Goal: Task Accomplishment & Management: Use online tool/utility

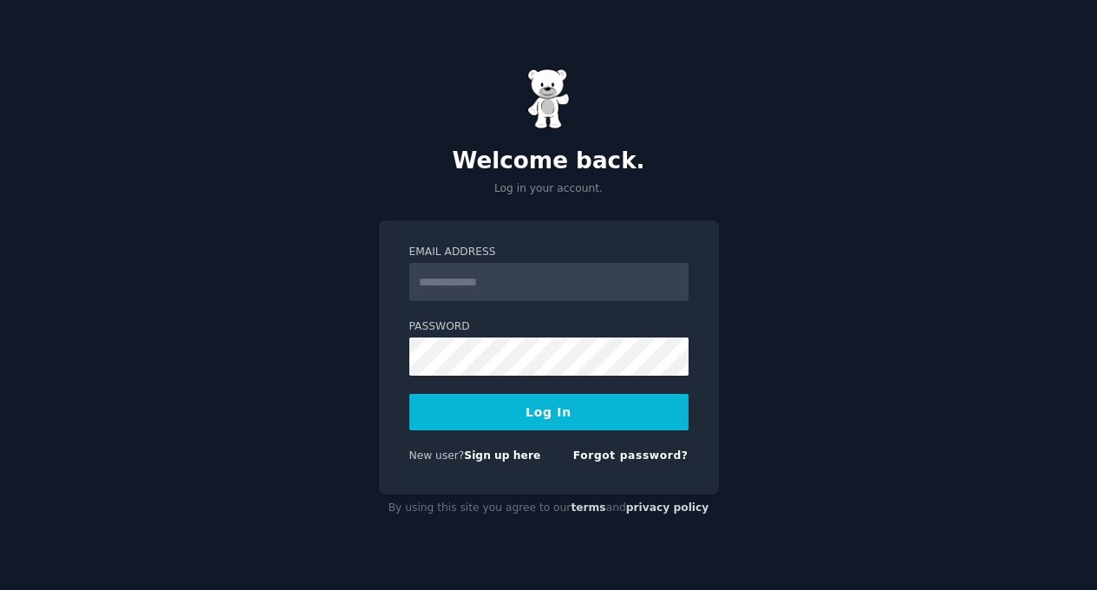
click at [797, 363] on div "Welcome back. Log in your account. Email Address Password Log In New user? Sign…" at bounding box center [548, 295] width 1097 height 590
click at [493, 453] on link "Sign up here" at bounding box center [502, 455] width 76 height 12
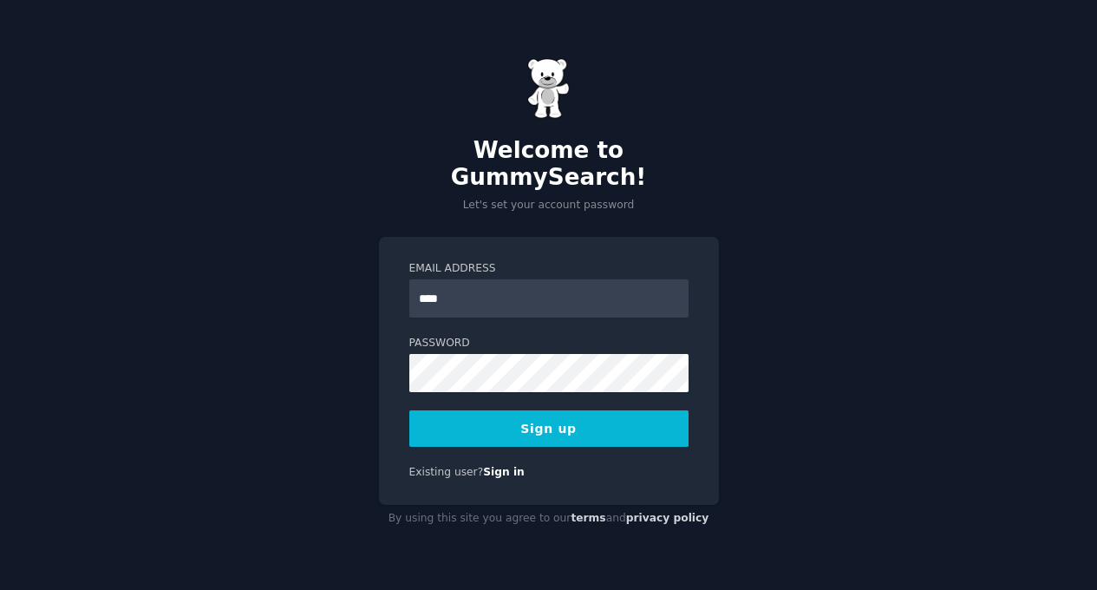
type input "*****"
type input "**********"
click at [521, 415] on button "Sign up" at bounding box center [548, 428] width 279 height 36
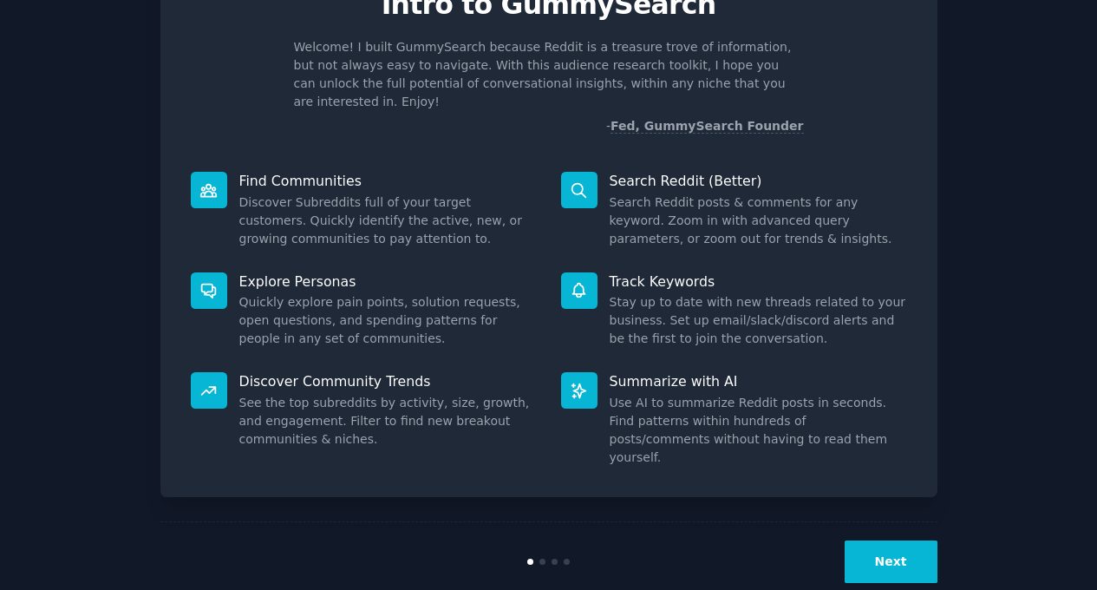
scroll to position [89, 0]
click at [899, 541] on button "Next" at bounding box center [891, 562] width 93 height 42
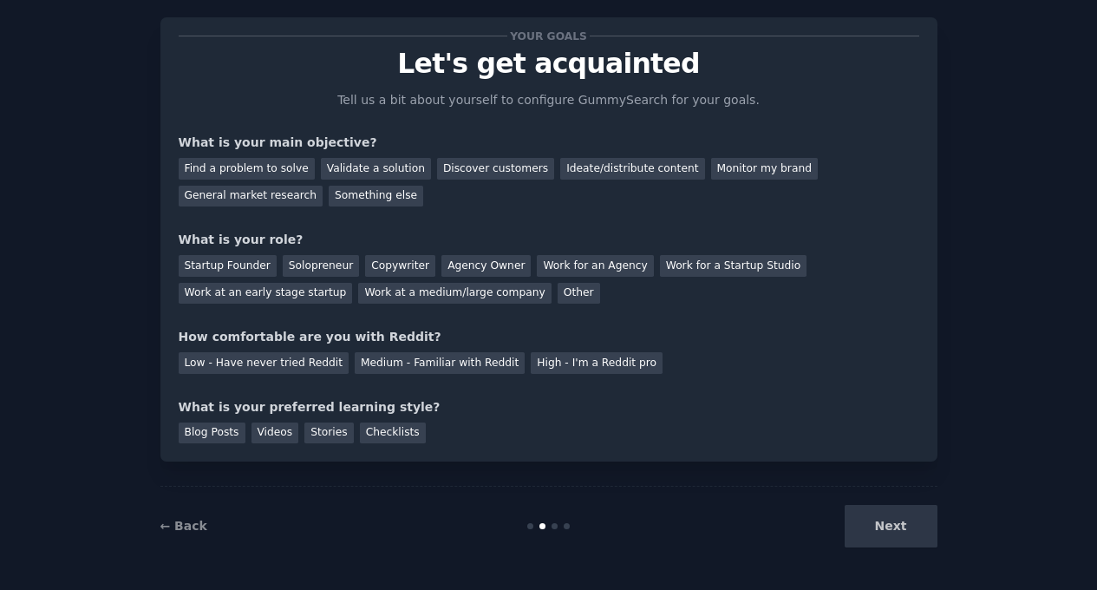
scroll to position [29, 0]
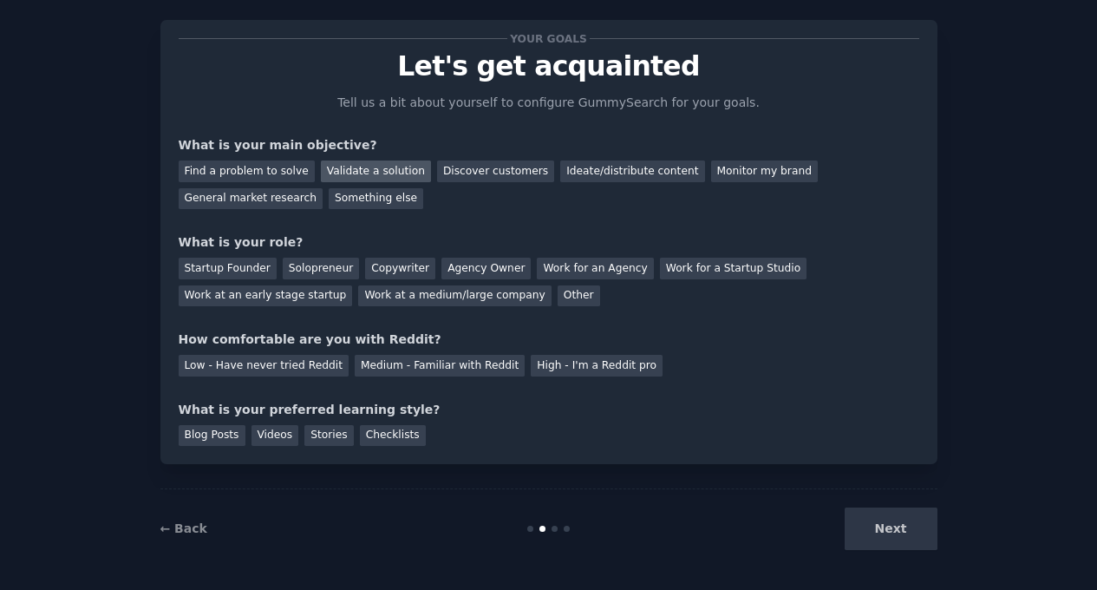
click at [349, 166] on div "Validate a solution" at bounding box center [376, 171] width 110 height 22
click at [293, 196] on div "General market research" at bounding box center [251, 199] width 145 height 22
click at [358, 170] on div "Validate a solution" at bounding box center [376, 171] width 110 height 22
click at [252, 255] on div "Startup Founder Solopreneur Copywriter Agency Owner Work for an Agency Work for…" at bounding box center [549, 278] width 741 height 55
click at [251, 262] on div "Startup Founder" at bounding box center [228, 269] width 98 height 22
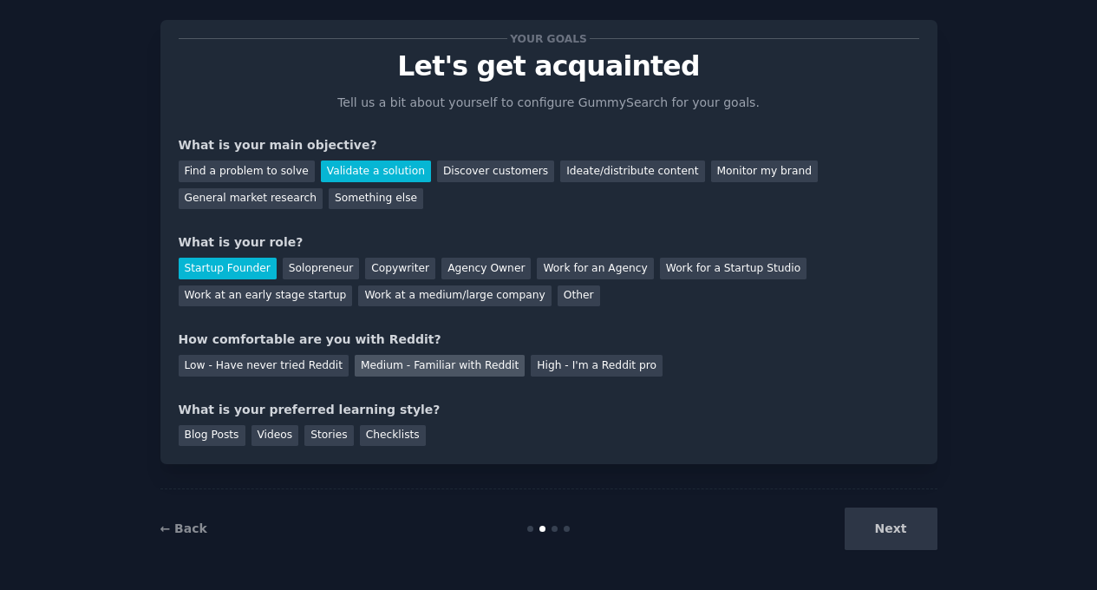
click at [362, 366] on div "Medium - Familiar with Reddit" at bounding box center [440, 366] width 170 height 22
click at [212, 432] on div "Blog Posts" at bounding box center [212, 436] width 67 height 22
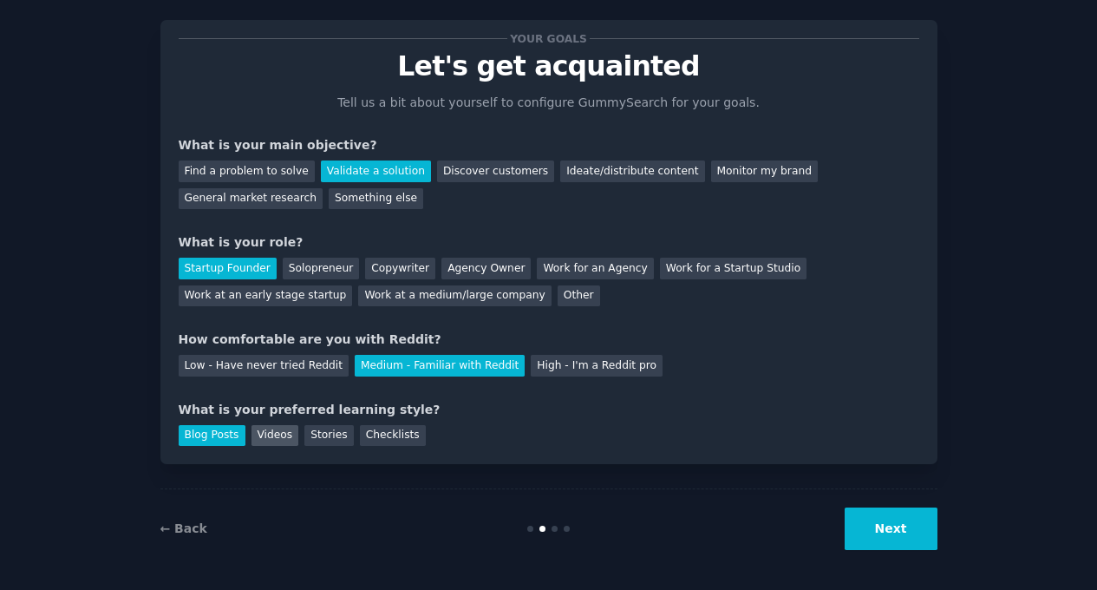
click at [259, 433] on div "Videos" at bounding box center [275, 436] width 48 height 22
click at [211, 435] on div "Blog Posts" at bounding box center [212, 436] width 67 height 22
click at [281, 433] on div "Videos" at bounding box center [275, 436] width 48 height 22
click at [855, 522] on button "Next" at bounding box center [891, 528] width 93 height 42
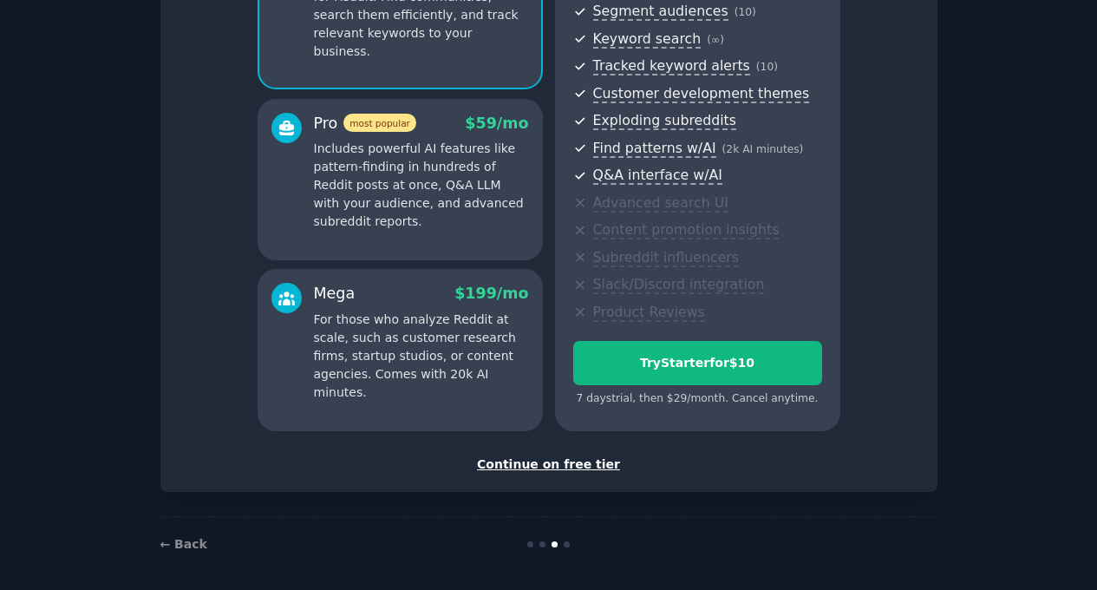
scroll to position [226, 0]
click at [567, 464] on div "Continue on free tier" at bounding box center [549, 465] width 741 height 18
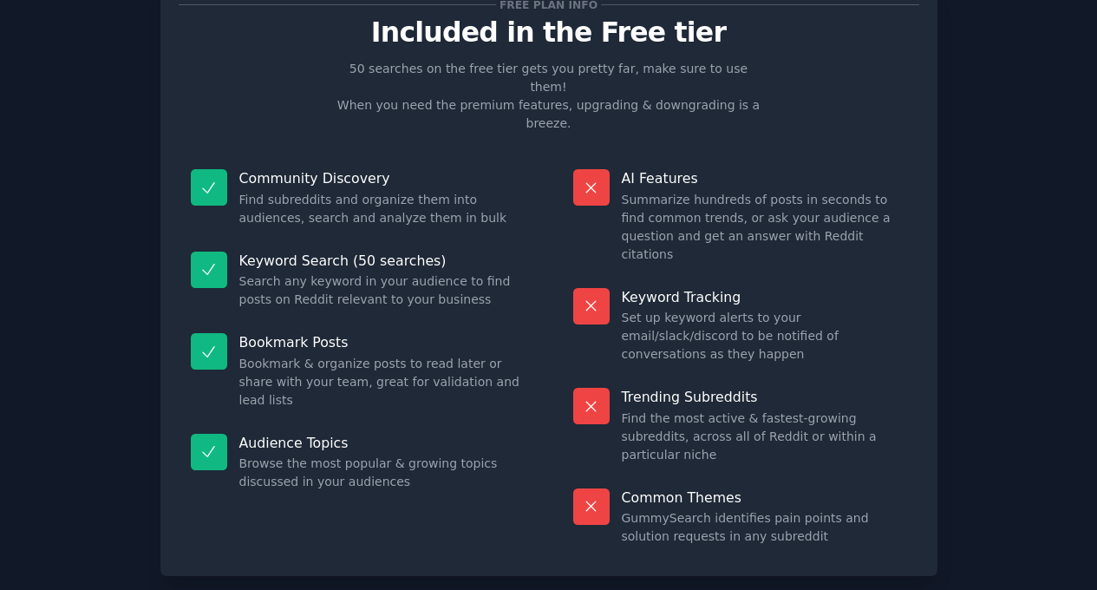
scroll to position [51, 0]
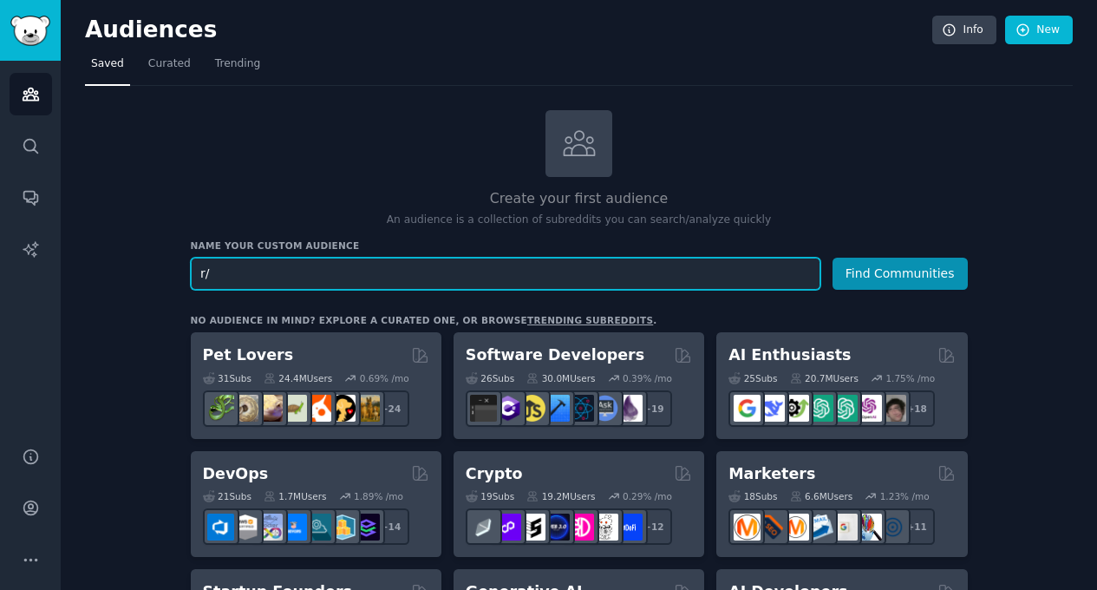
type input "r"
type input "robotics"
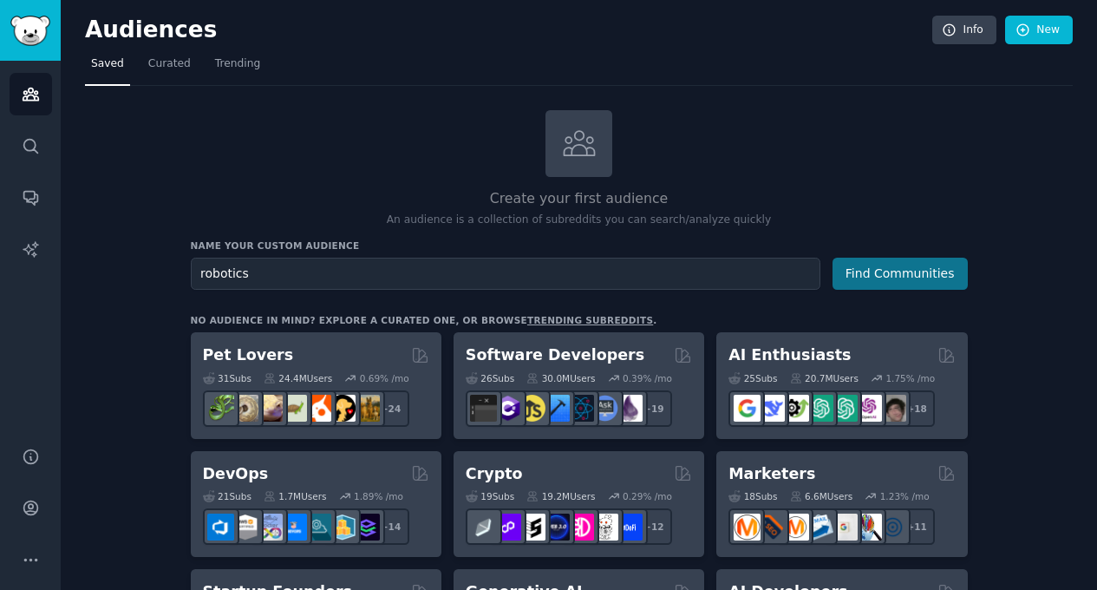
click at [922, 261] on button "Find Communities" at bounding box center [899, 274] width 135 height 32
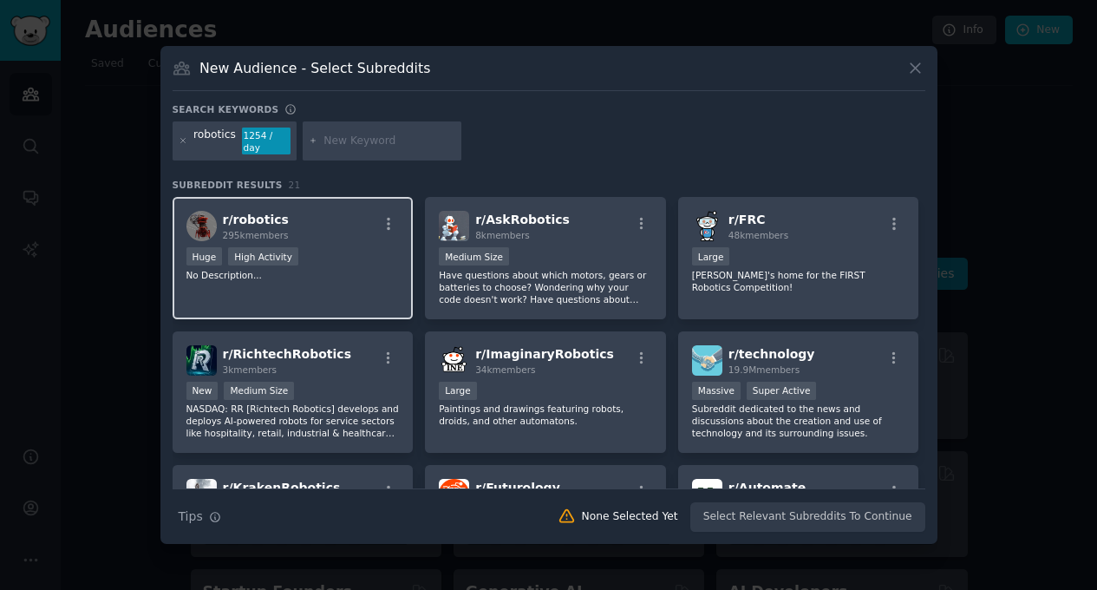
click at [364, 261] on div "Huge High Activity" at bounding box center [292, 258] width 213 height 22
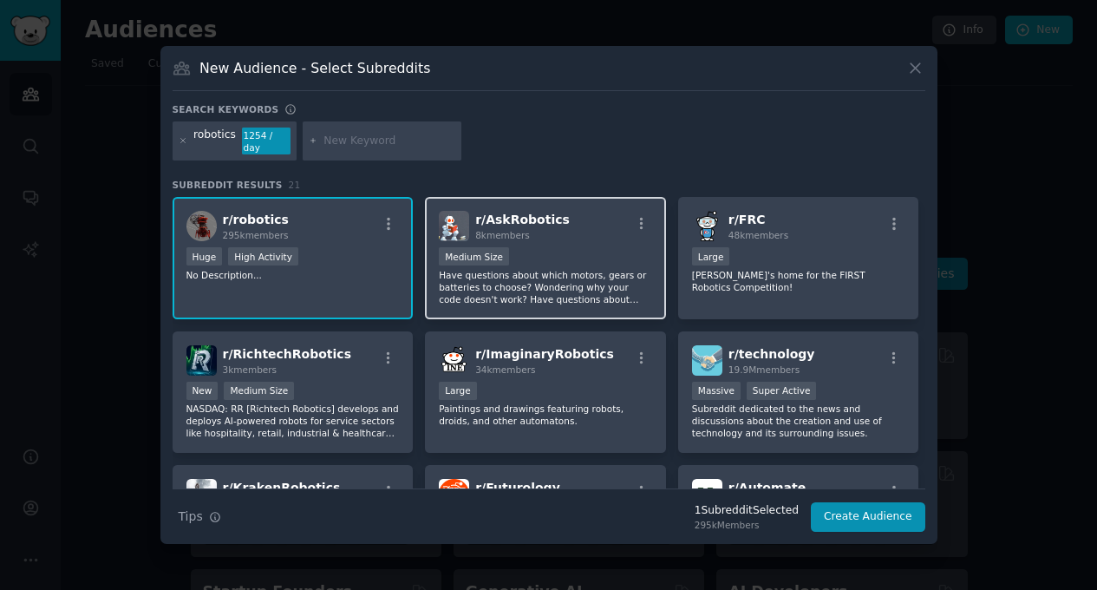
click at [650, 236] on div "r/ AskRobotics 8k members 1000 - 10,000 members Medium Size Have questions abou…" at bounding box center [545, 258] width 241 height 122
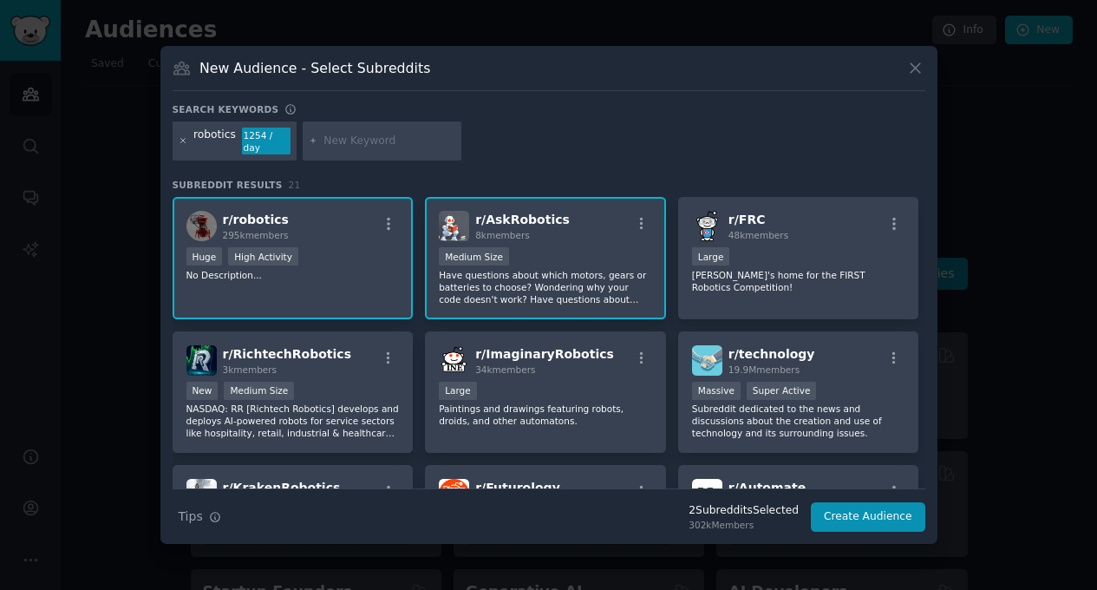
click at [179, 140] on icon at bounding box center [184, 141] width 10 height 10
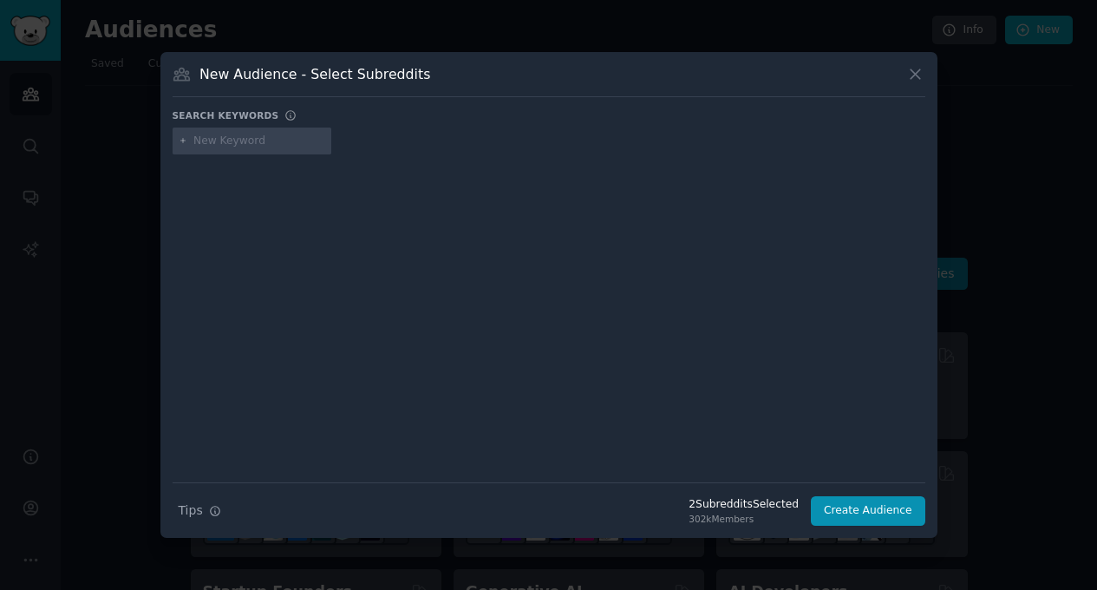
click at [280, 150] on div at bounding box center [253, 141] width 160 height 28
